Goal: Communication & Community: Share content

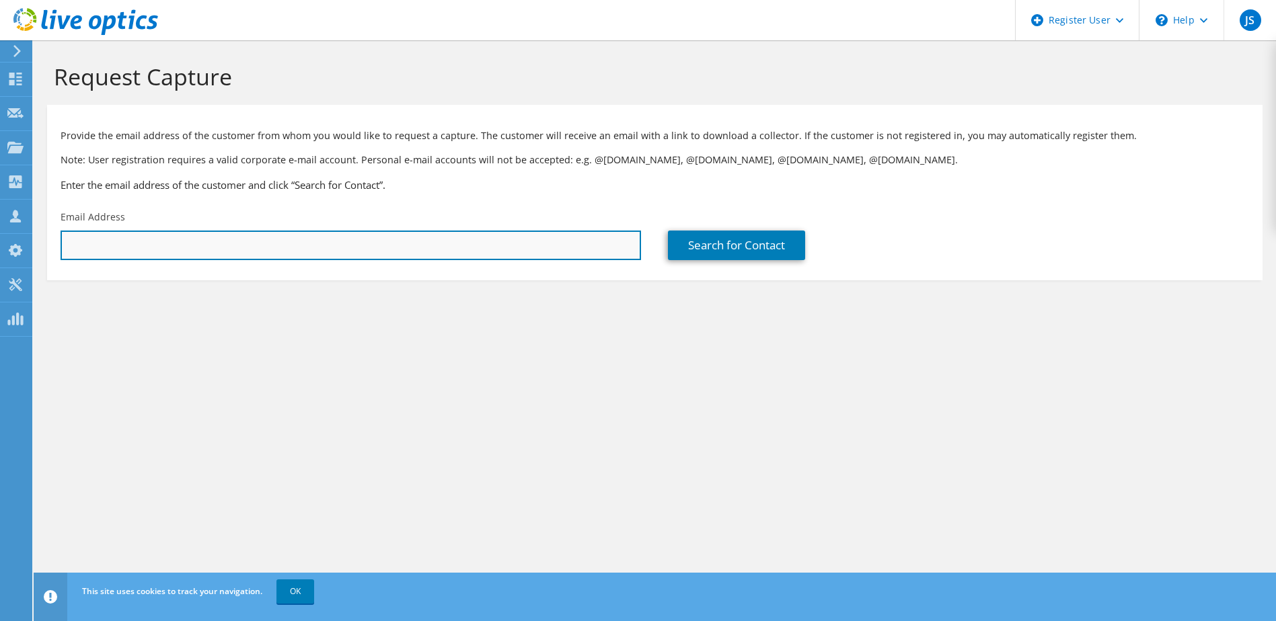
click at [434, 236] on input "text" at bounding box center [351, 246] width 580 height 30
type input "tiverton"
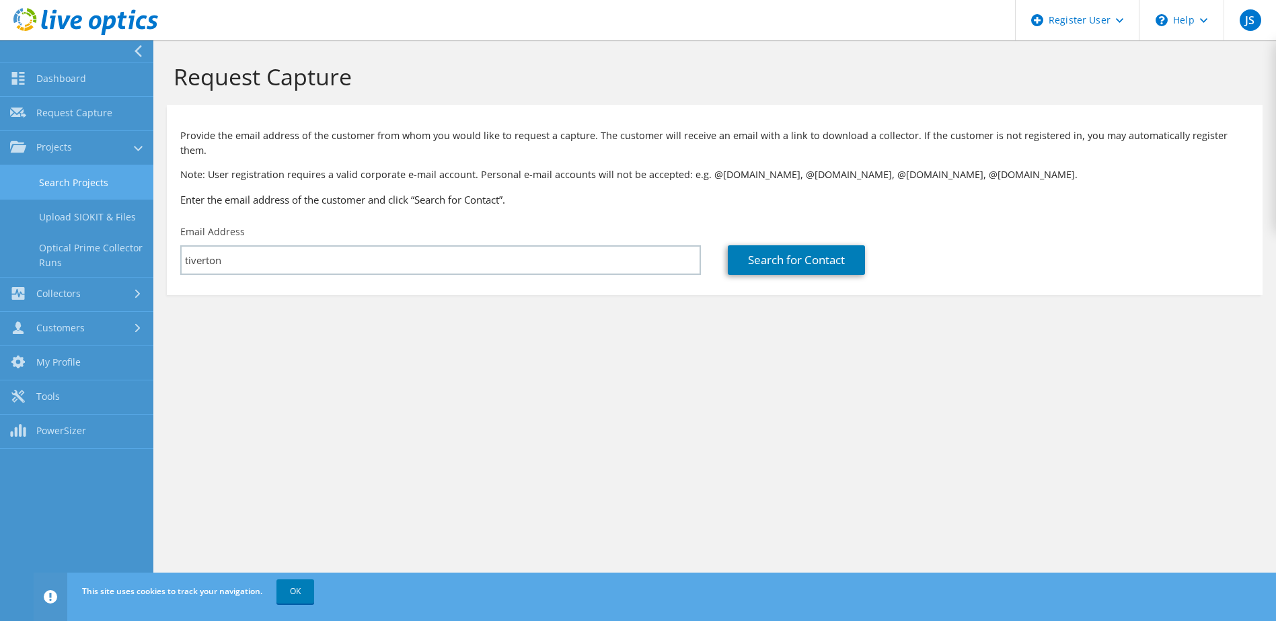
click at [120, 197] on link "Search Projects" at bounding box center [76, 182] width 153 height 34
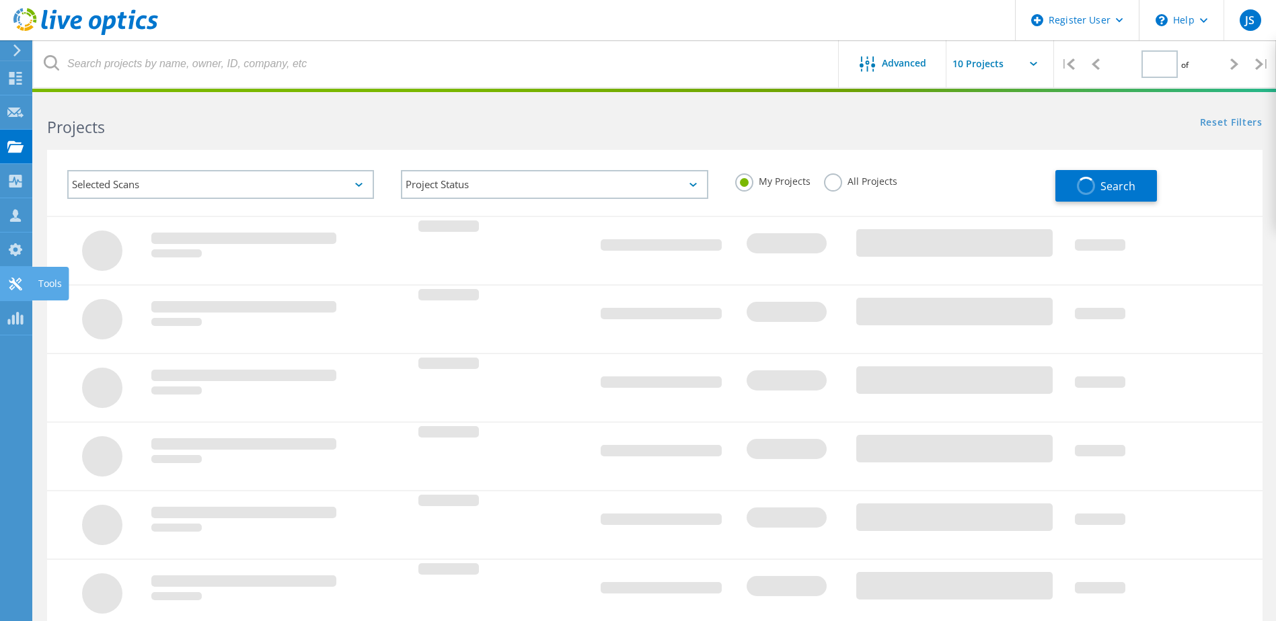
type input "1"
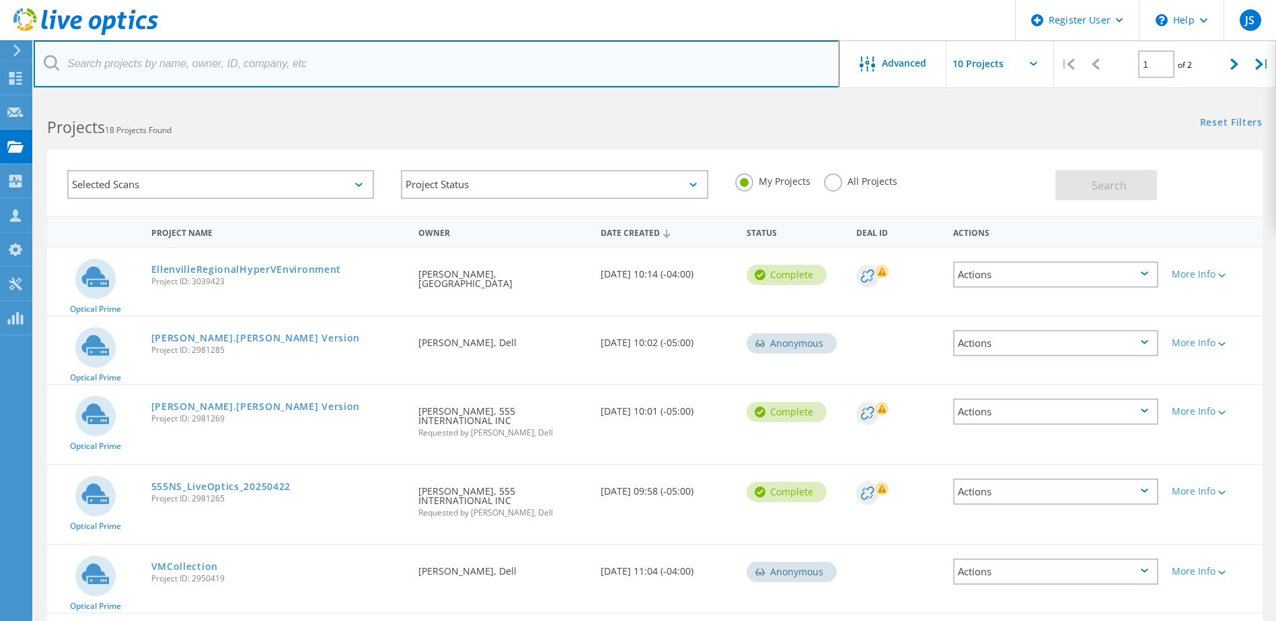
click at [214, 63] on input "text" at bounding box center [437, 63] width 806 height 47
type input "tiverton"
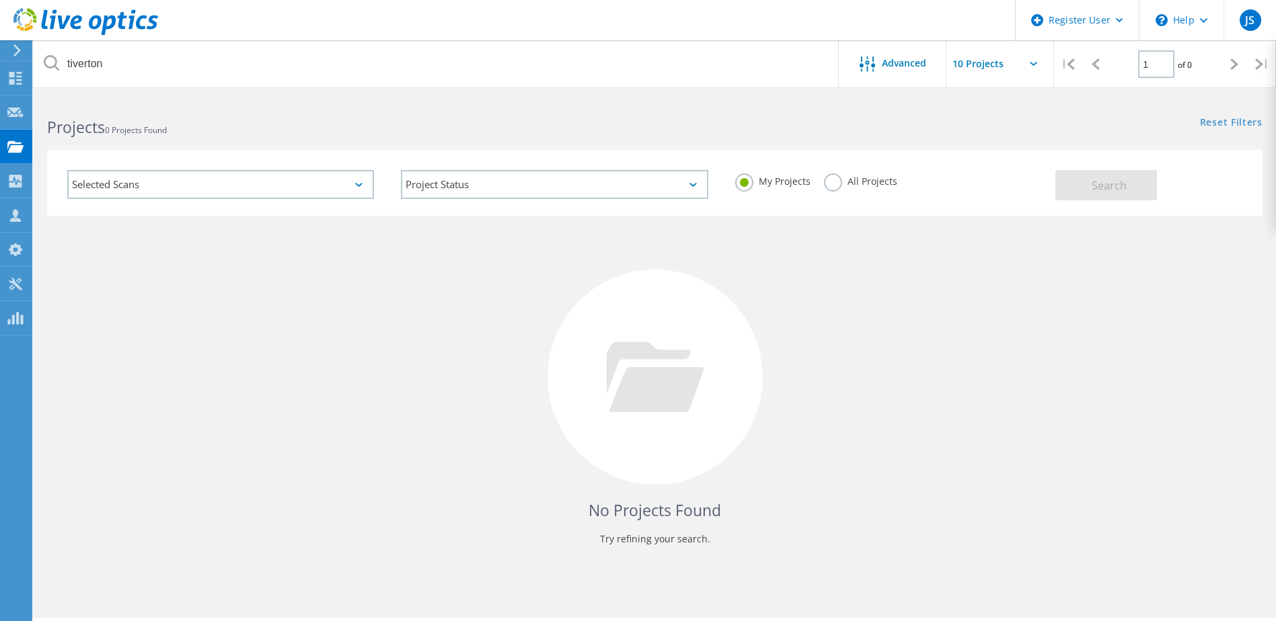
click at [831, 177] on label "All Projects" at bounding box center [860, 180] width 73 height 13
click at [0, 0] on input "All Projects" at bounding box center [0, 0] width 0 height 0
click at [1054, 192] on div "My Projects All Projects" at bounding box center [889, 182] width 334 height 50
click at [1135, 183] on button "Search" at bounding box center [1106, 185] width 102 height 30
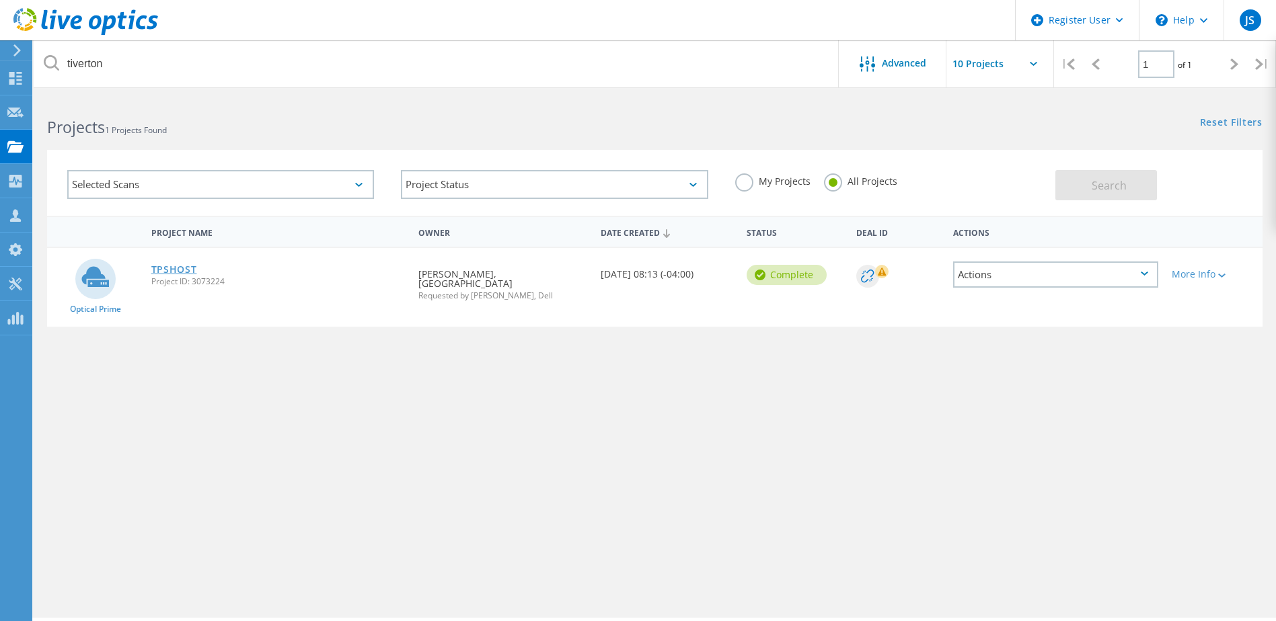
click at [176, 266] on link "TPSHOST" at bounding box center [174, 269] width 46 height 9
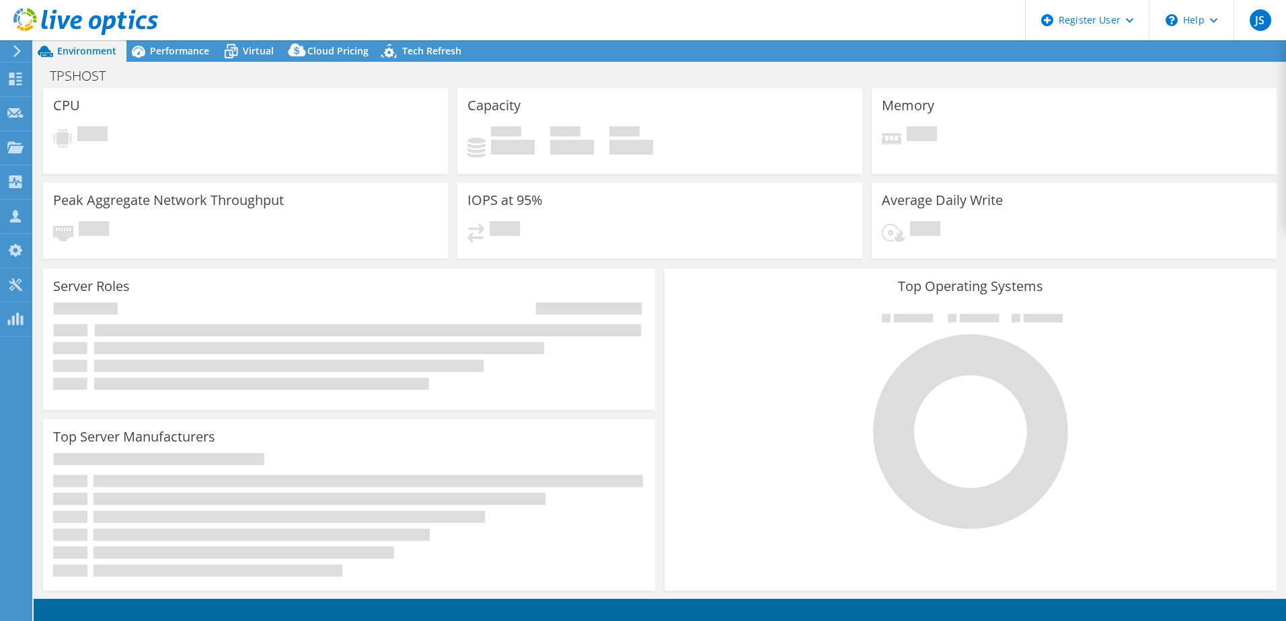
select select "USD"
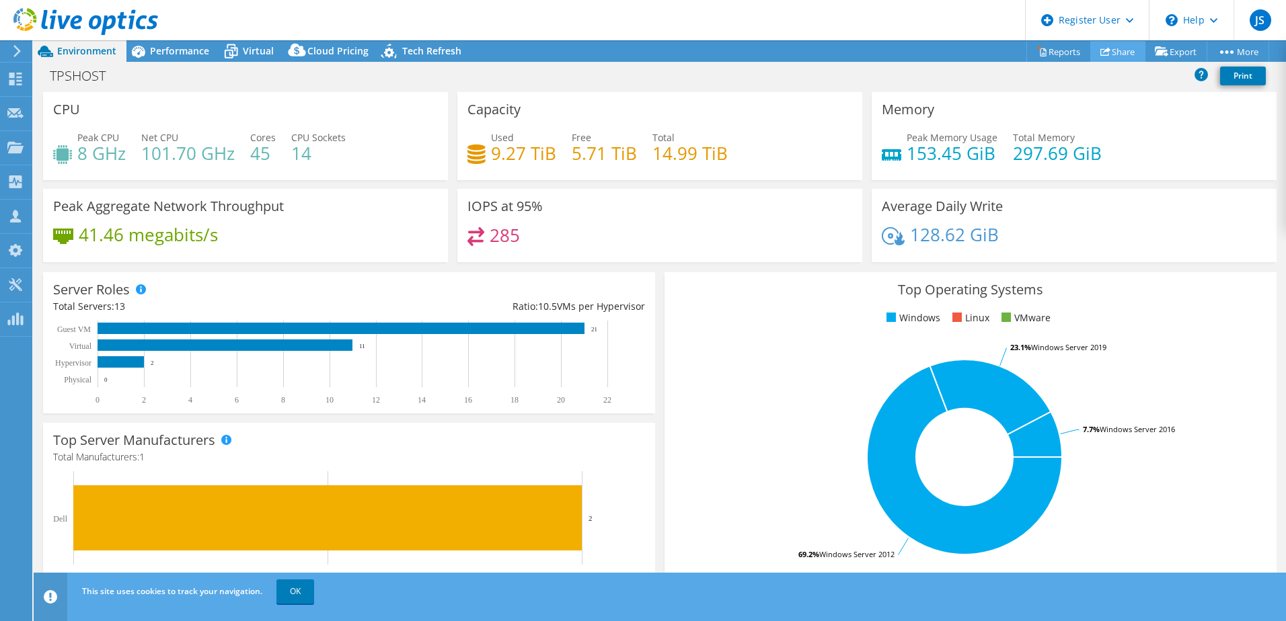
click at [1111, 52] on link "Share" at bounding box center [1117, 51] width 55 height 21
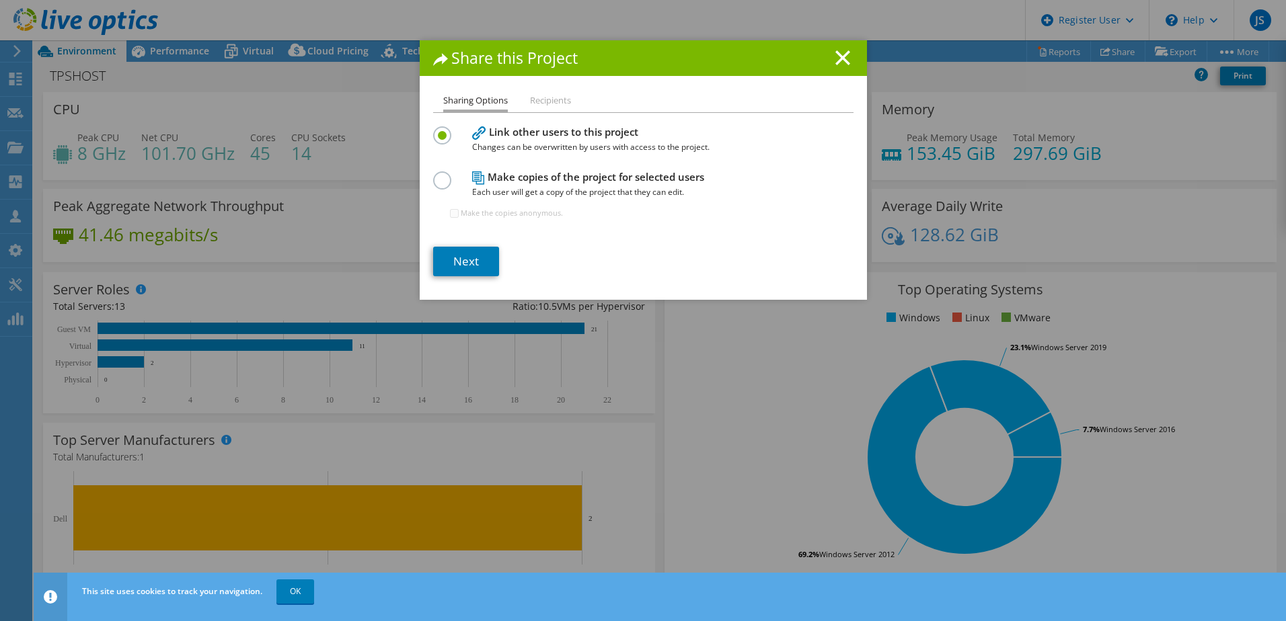
click at [433, 175] on label at bounding box center [445, 173] width 24 height 3
click at [0, 0] on input "radio" at bounding box center [0, 0] width 0 height 0
click at [454, 260] on link "Next" at bounding box center [466, 262] width 66 height 30
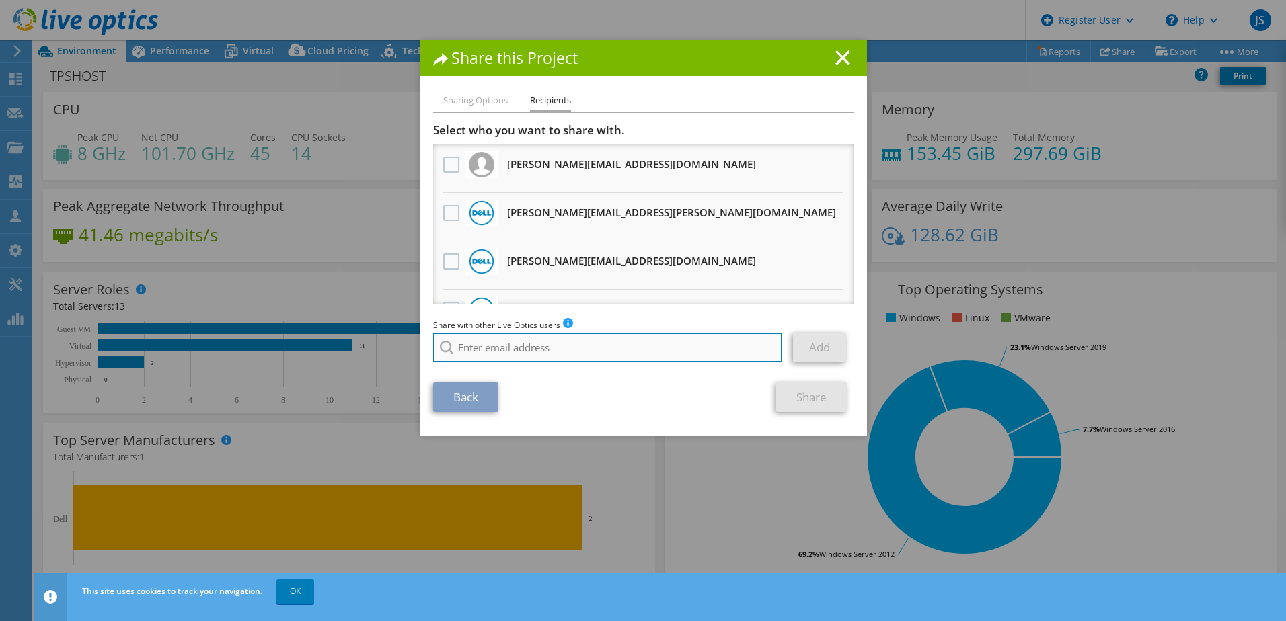
click at [486, 346] on input "search" at bounding box center [608, 348] width 350 height 30
type input "D"
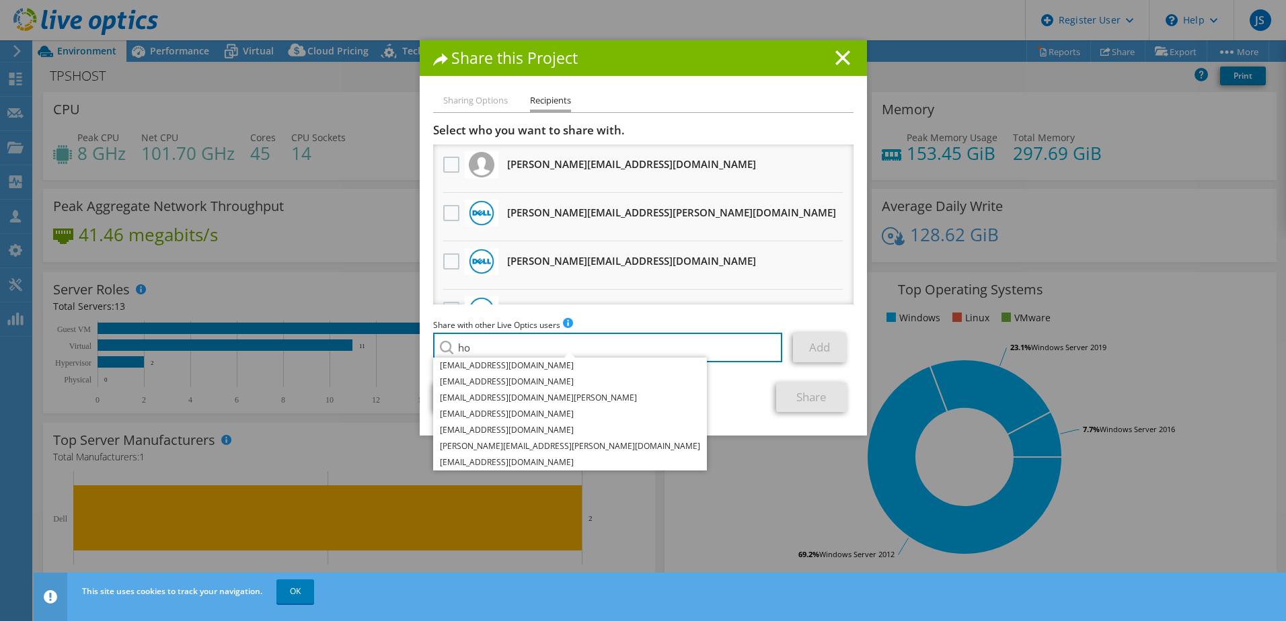
type input "h"
type input "e"
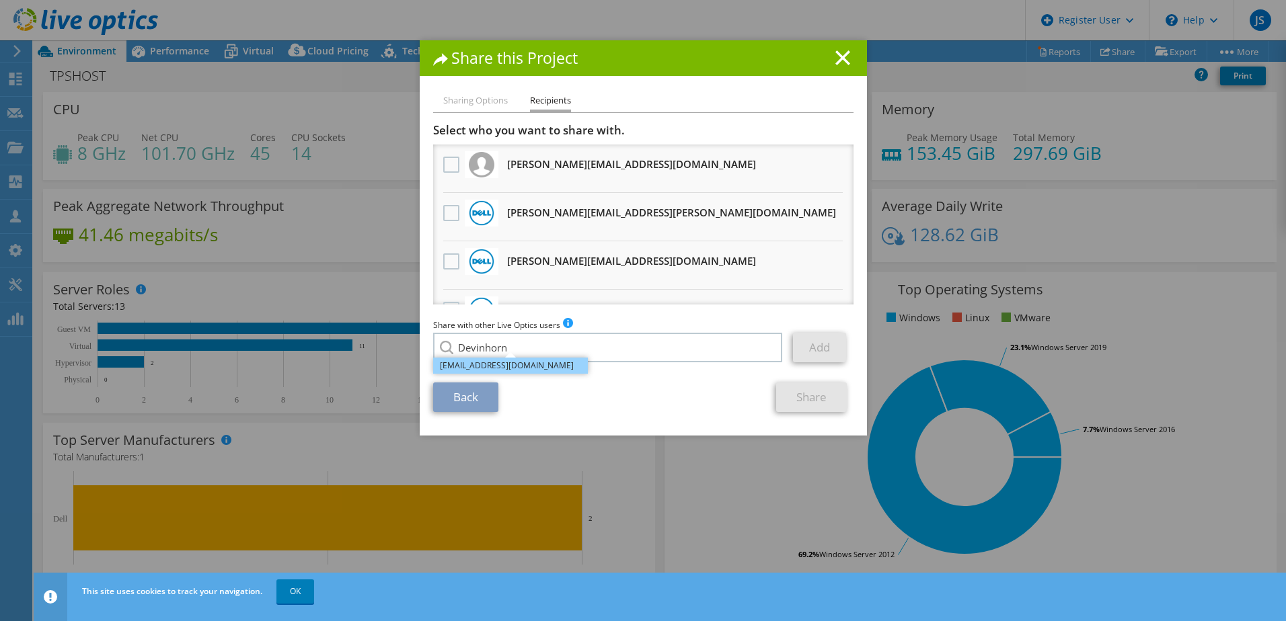
click at [525, 367] on li "[EMAIL_ADDRESS][DOMAIN_NAME]" at bounding box center [510, 366] width 155 height 16
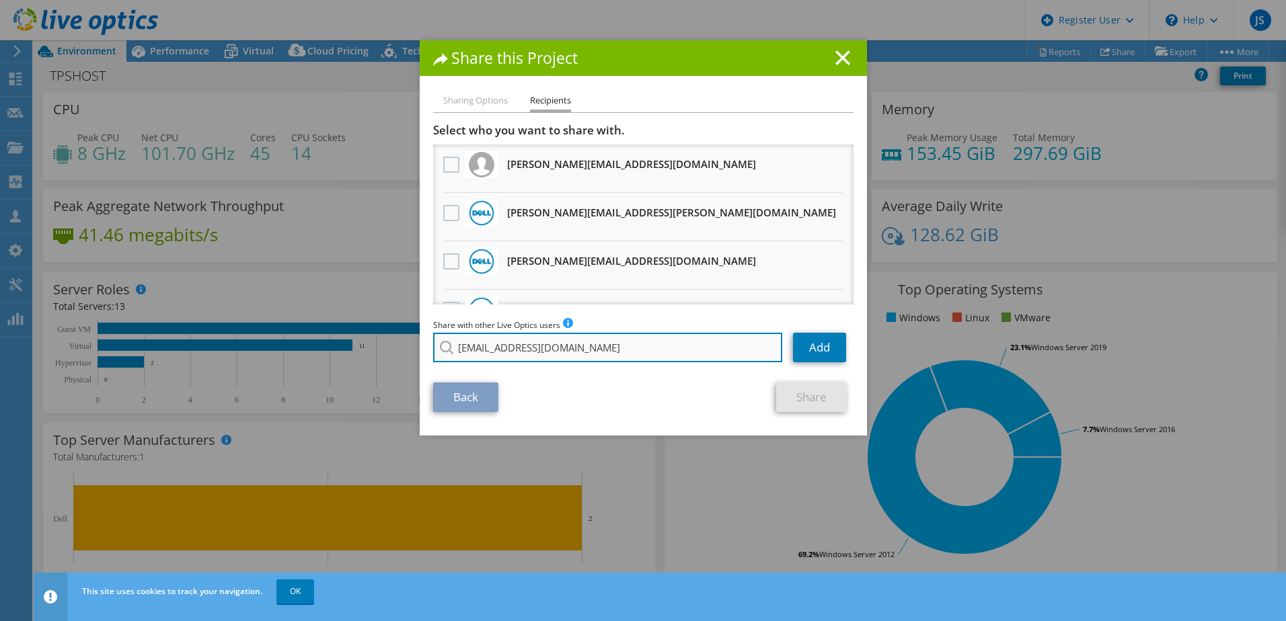
click at [605, 350] on input "[EMAIL_ADDRESS][DOMAIN_NAME]" at bounding box center [608, 348] width 350 height 30
click at [604, 350] on input "[EMAIL_ADDRESS][DOMAIN_NAME]" at bounding box center [608, 348] width 350 height 30
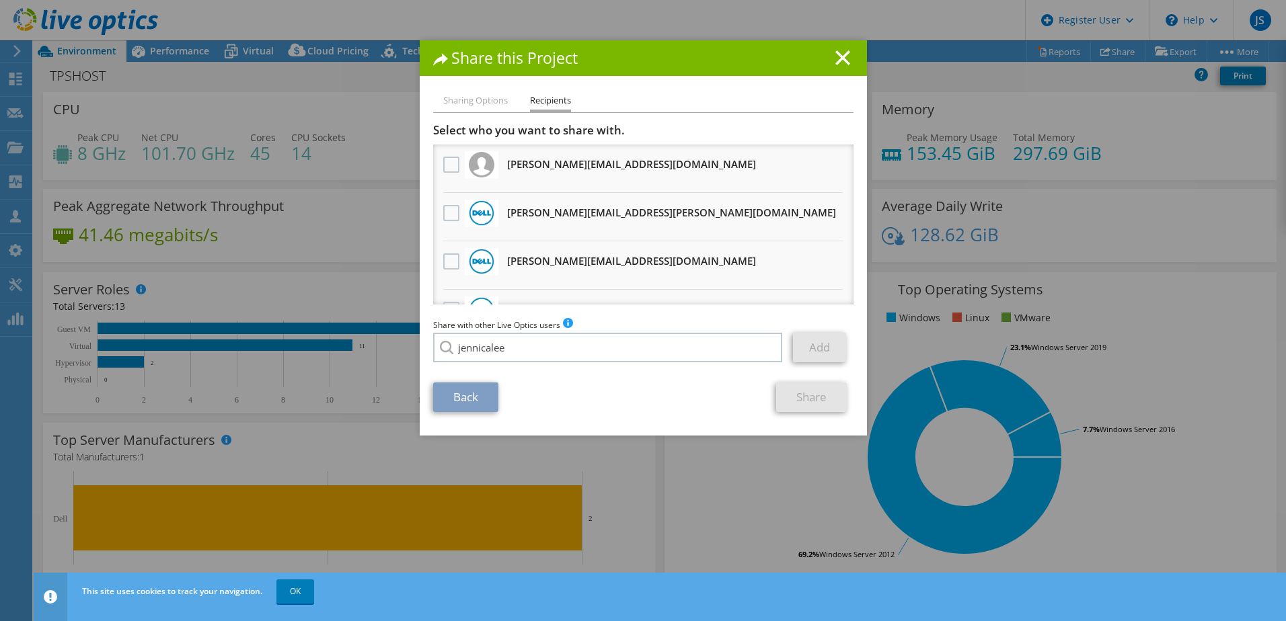
click at [557, 365] on li "[EMAIL_ADDRESS][DOMAIN_NAME]" at bounding box center [510, 357] width 155 height 16
type input "[EMAIL_ADDRESS][DOMAIN_NAME]"
click at [813, 354] on link "Add" at bounding box center [819, 348] width 53 height 30
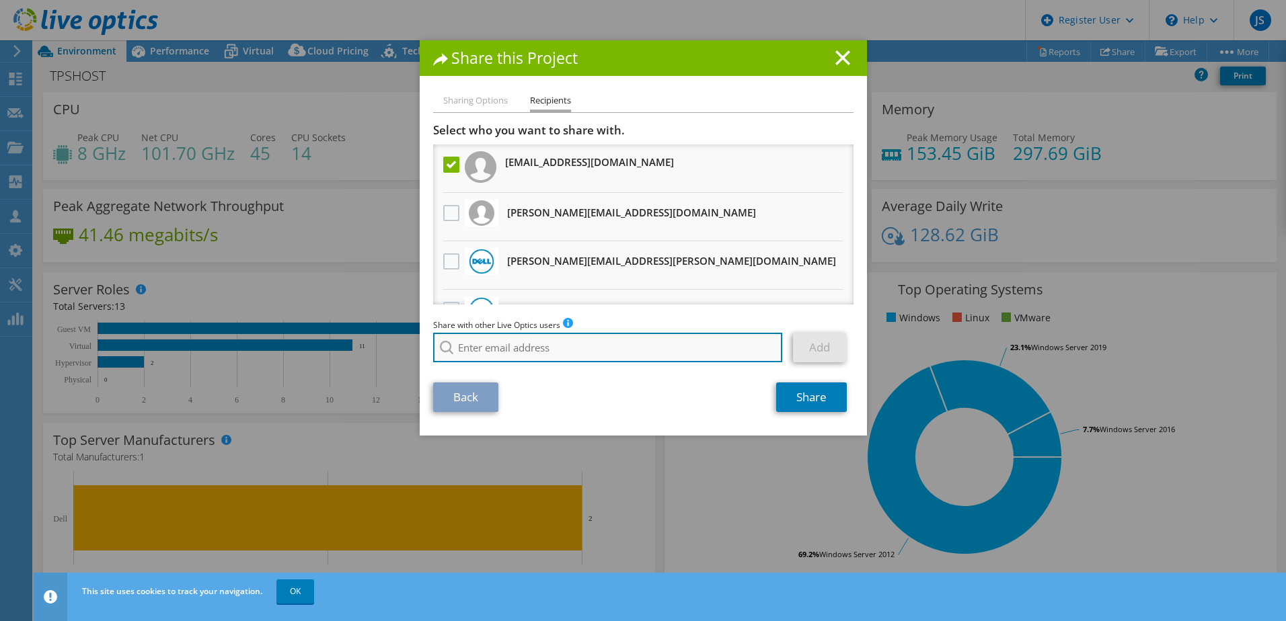
click at [638, 345] on input "search" at bounding box center [608, 348] width 350 height 30
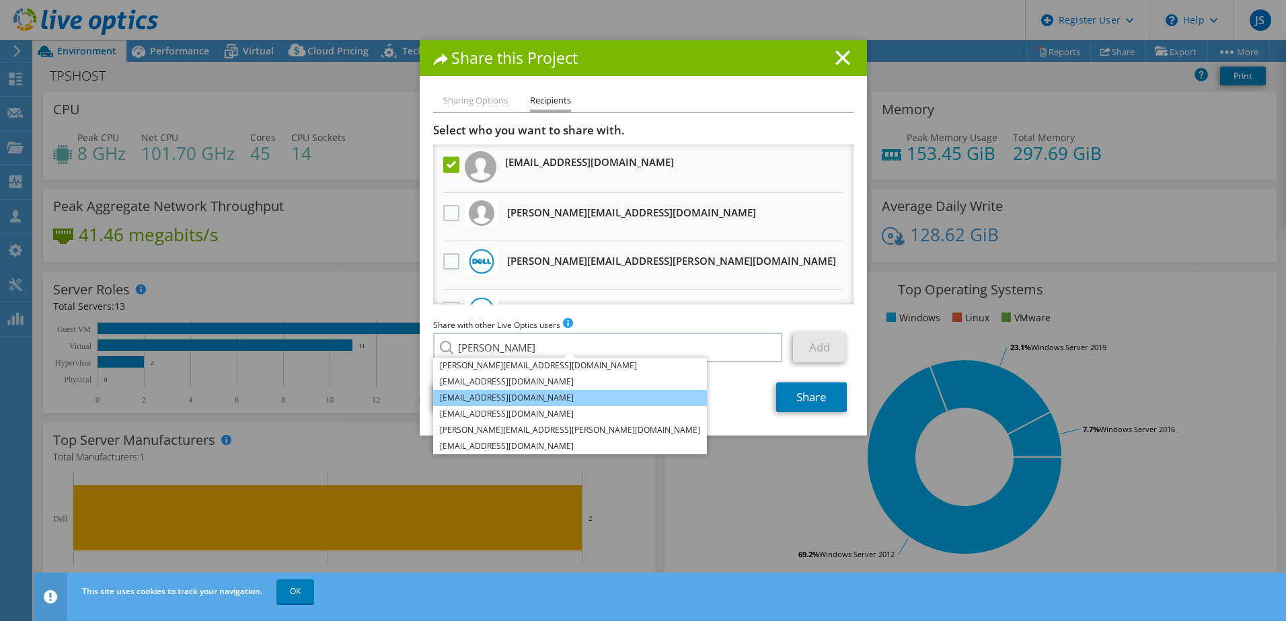
click at [512, 404] on li "[EMAIL_ADDRESS][DOMAIN_NAME]" at bounding box center [570, 398] width 274 height 16
type input "[EMAIL_ADDRESS][DOMAIN_NAME]"
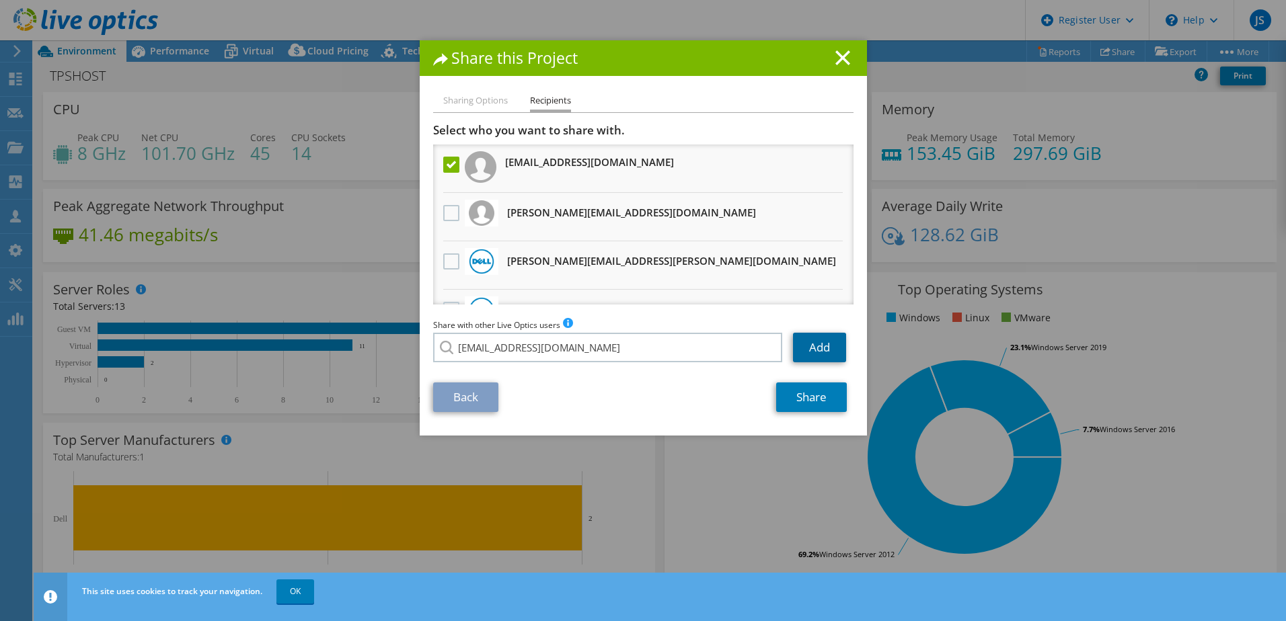
click at [829, 348] on link "Add" at bounding box center [819, 348] width 53 height 30
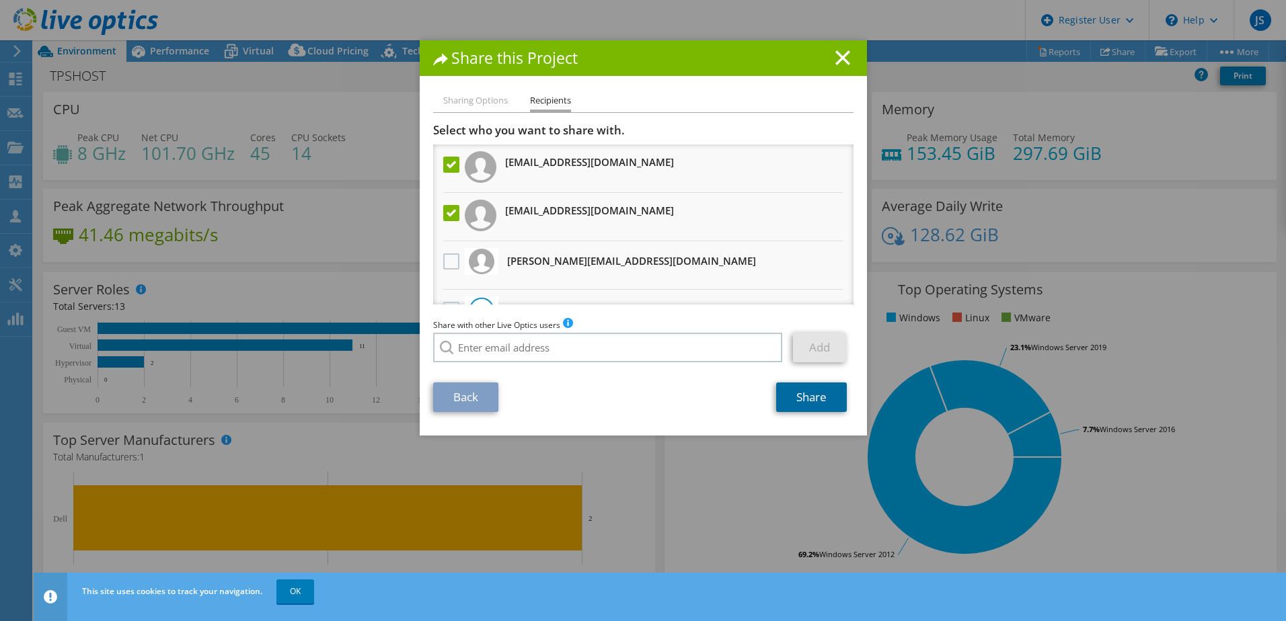
click at [819, 400] on link "Share" at bounding box center [811, 398] width 71 height 30
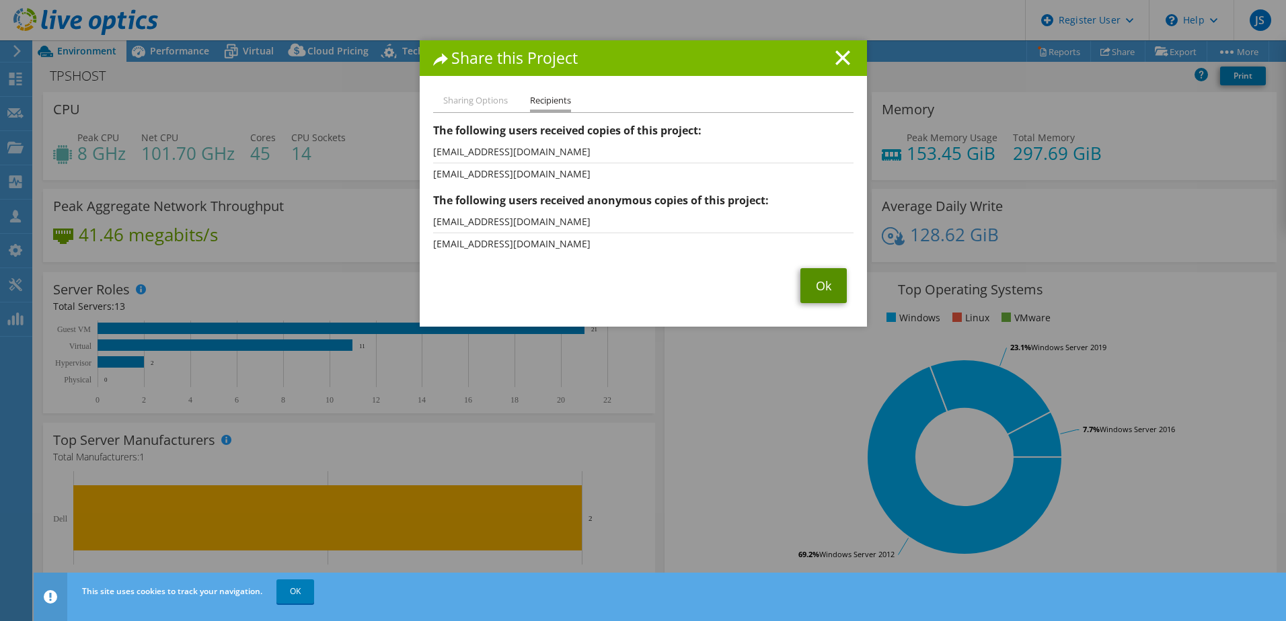
click at [823, 289] on link "Ok" at bounding box center [823, 285] width 46 height 35
